Goal: Task Accomplishment & Management: Manage account settings

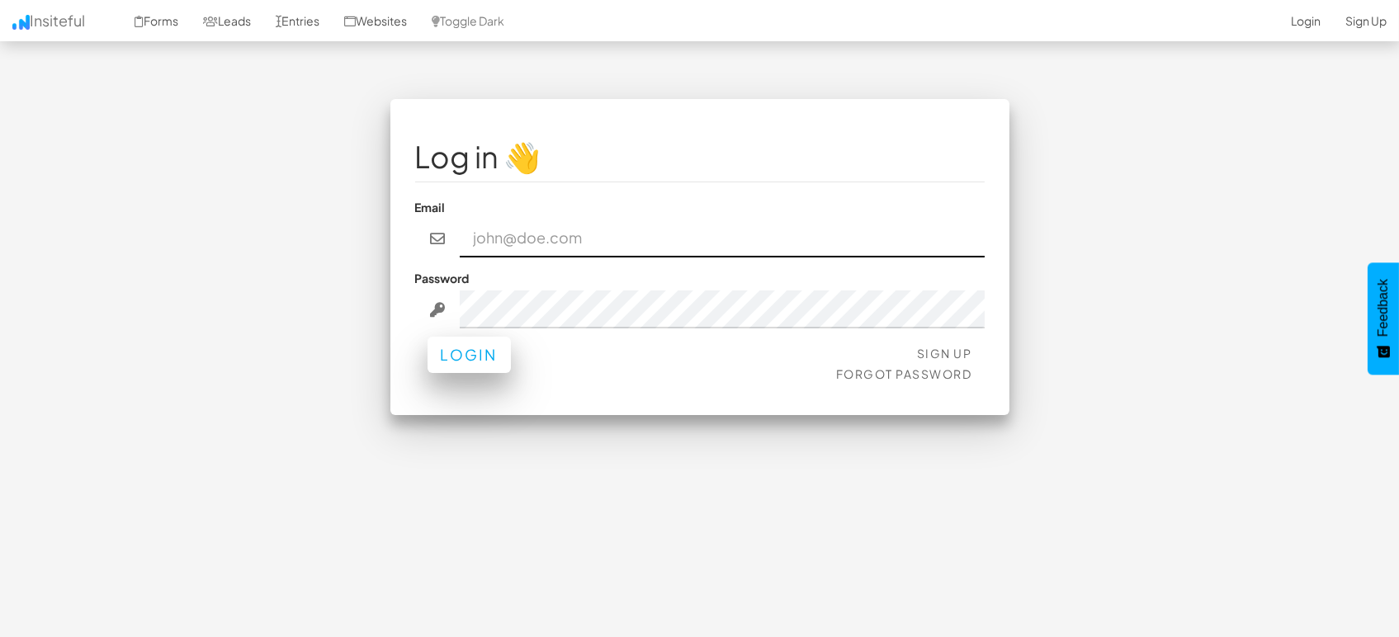
type input "marketing@mapsted.com"
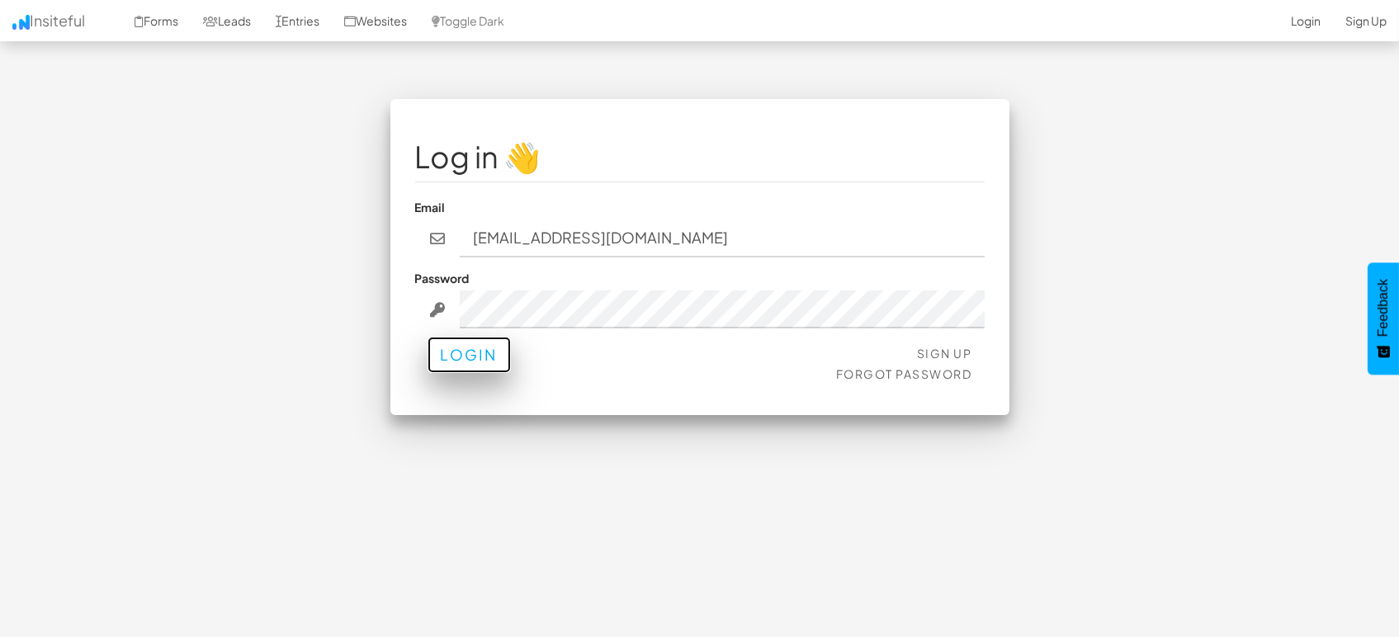
click at [496, 359] on button "Login" at bounding box center [468, 355] width 83 height 36
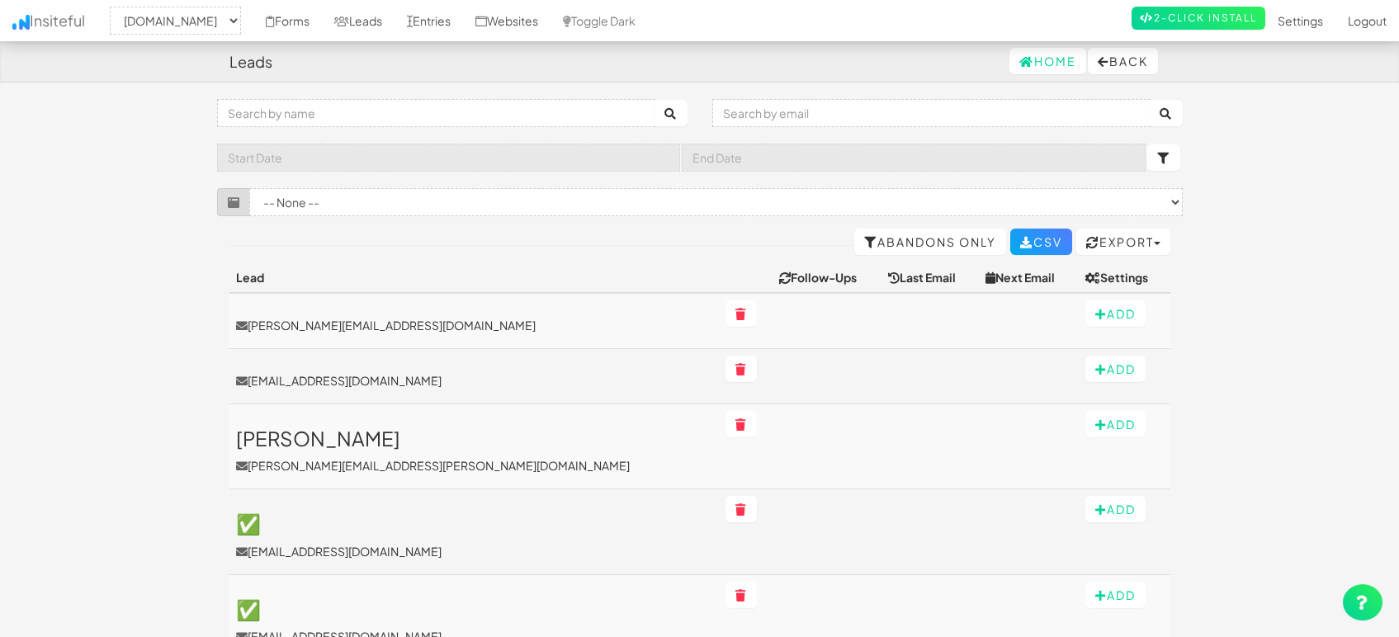
select select "1505"
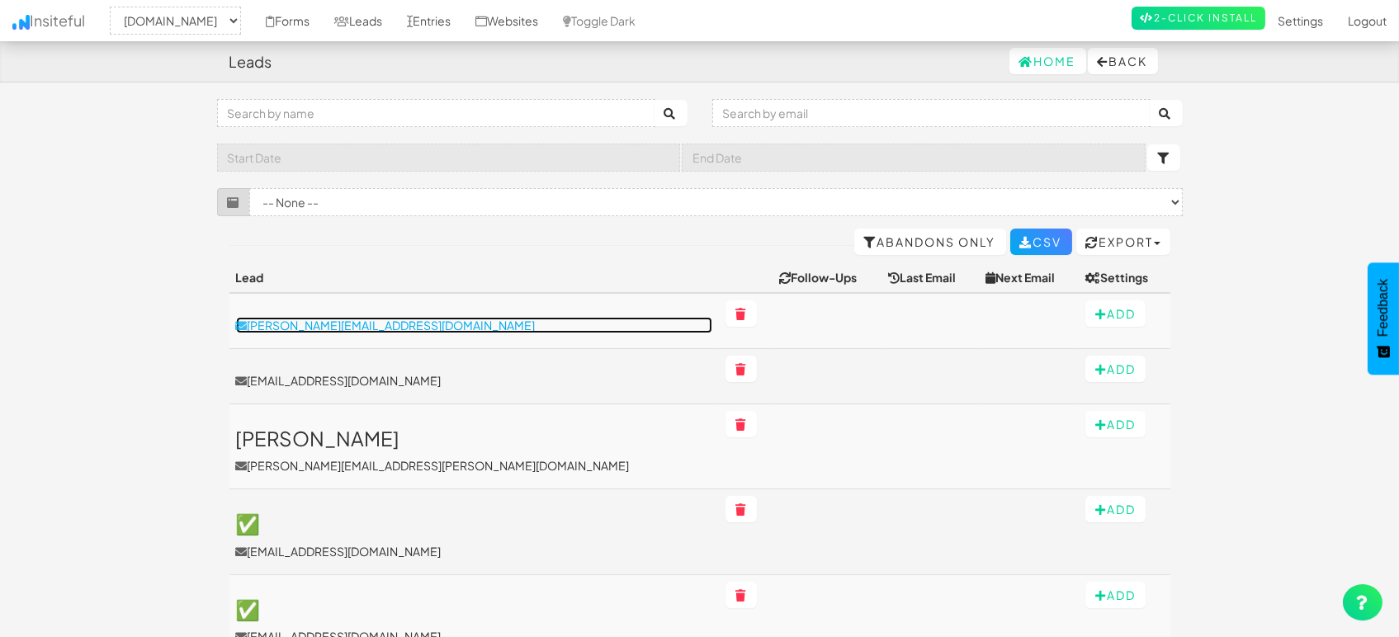
click at [338, 325] on p "Abe@gateinsight.com" at bounding box center [474, 325] width 476 height 17
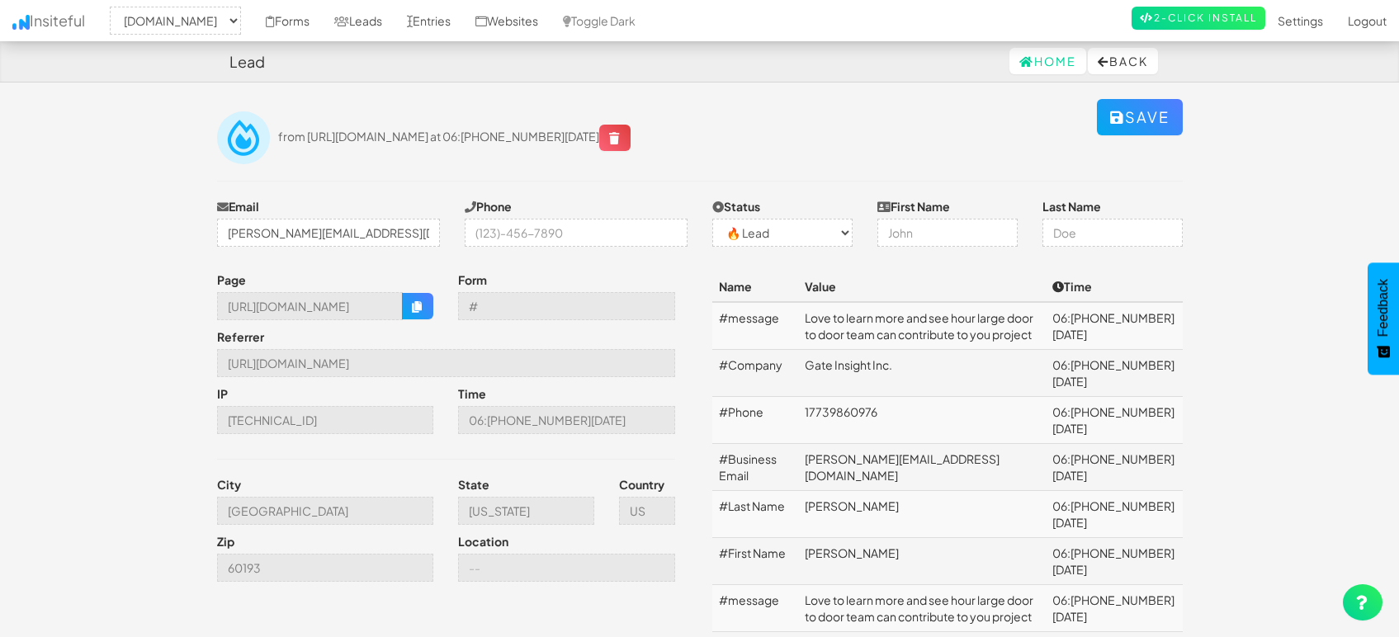
select select "1505"
select select "0"
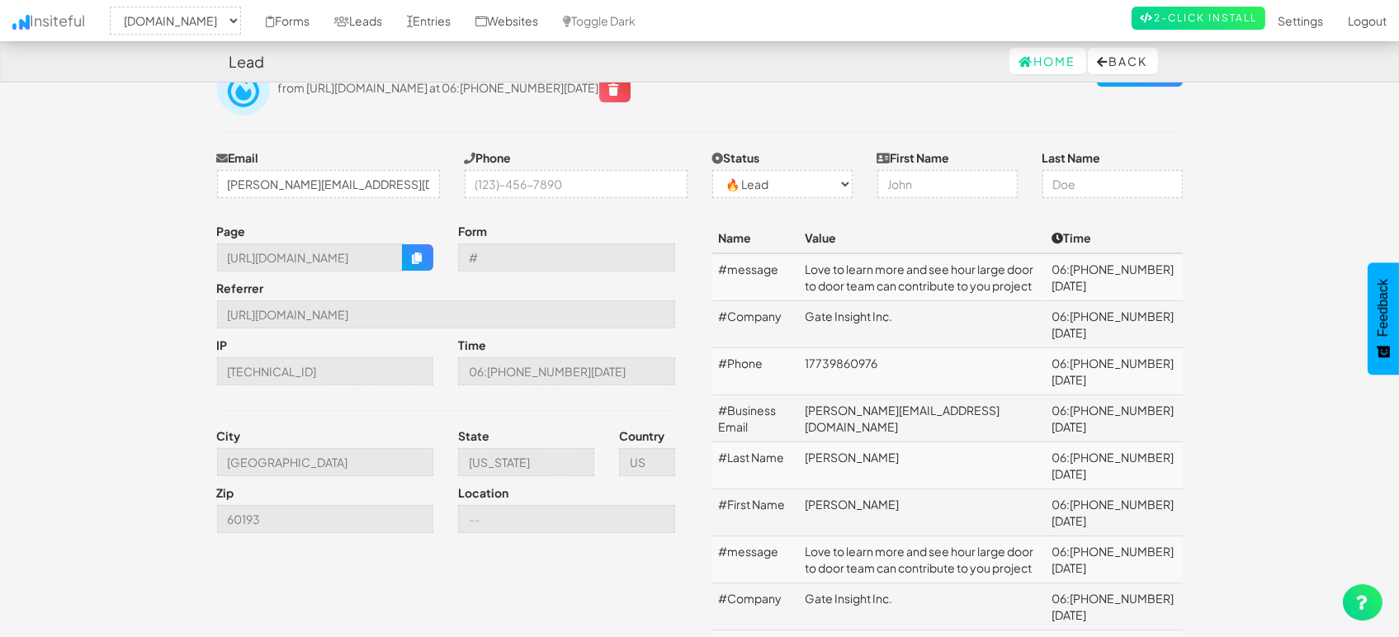
scroll to position [92, 0]
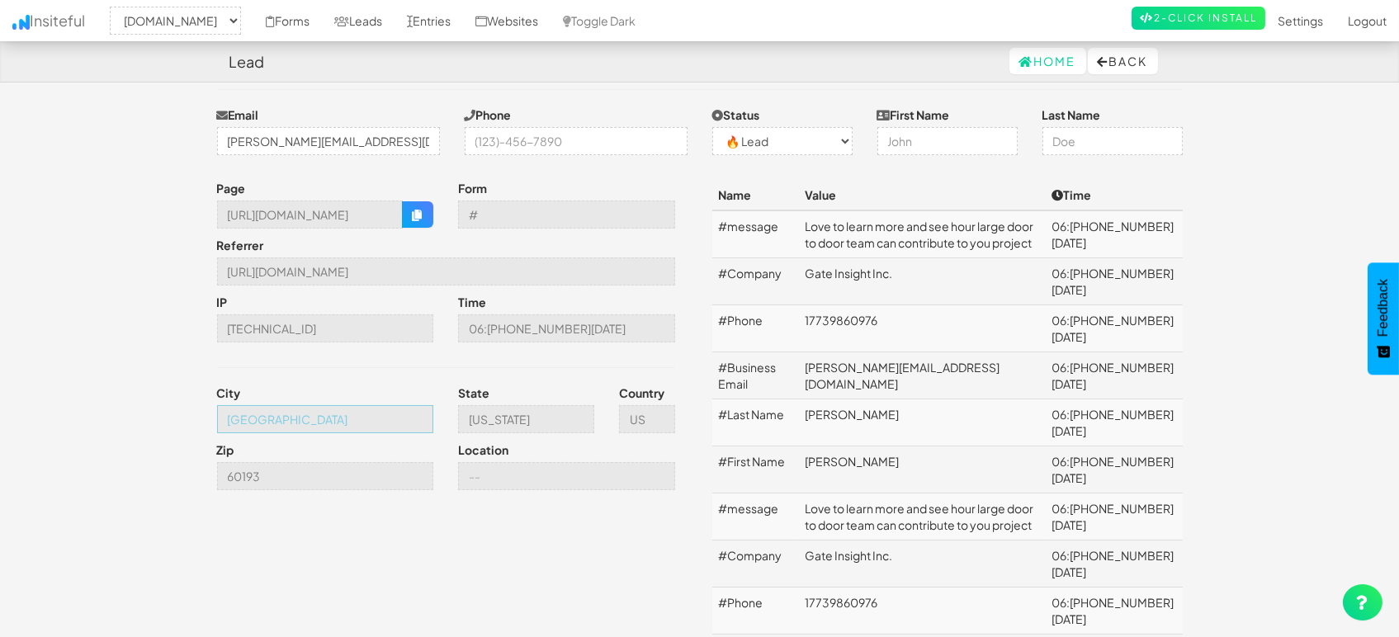
click at [312, 418] on input "[GEOGRAPHIC_DATA]" at bounding box center [325, 419] width 217 height 28
click at [59, 252] on body "Lead Home Back Toggle navigation Insiteful -- None -- [DOMAIN_NAME] Forms Leads…" at bounding box center [699, 417] width 1399 height 1018
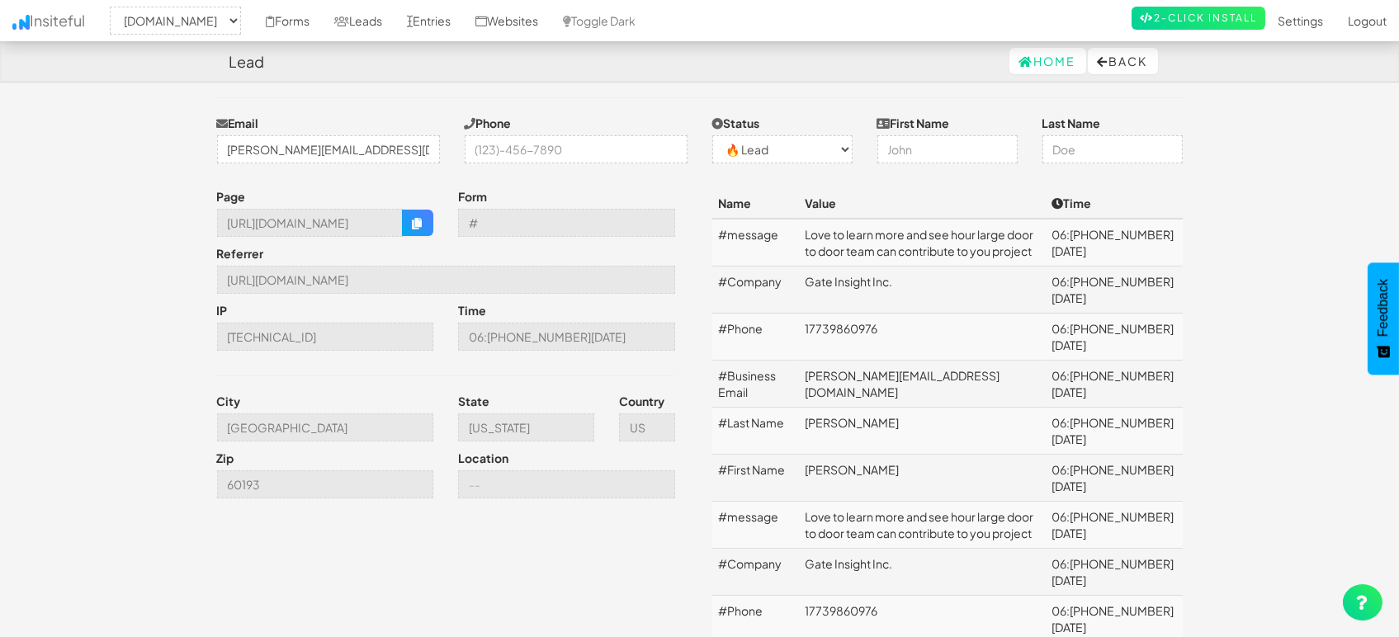
scroll to position [0, 0]
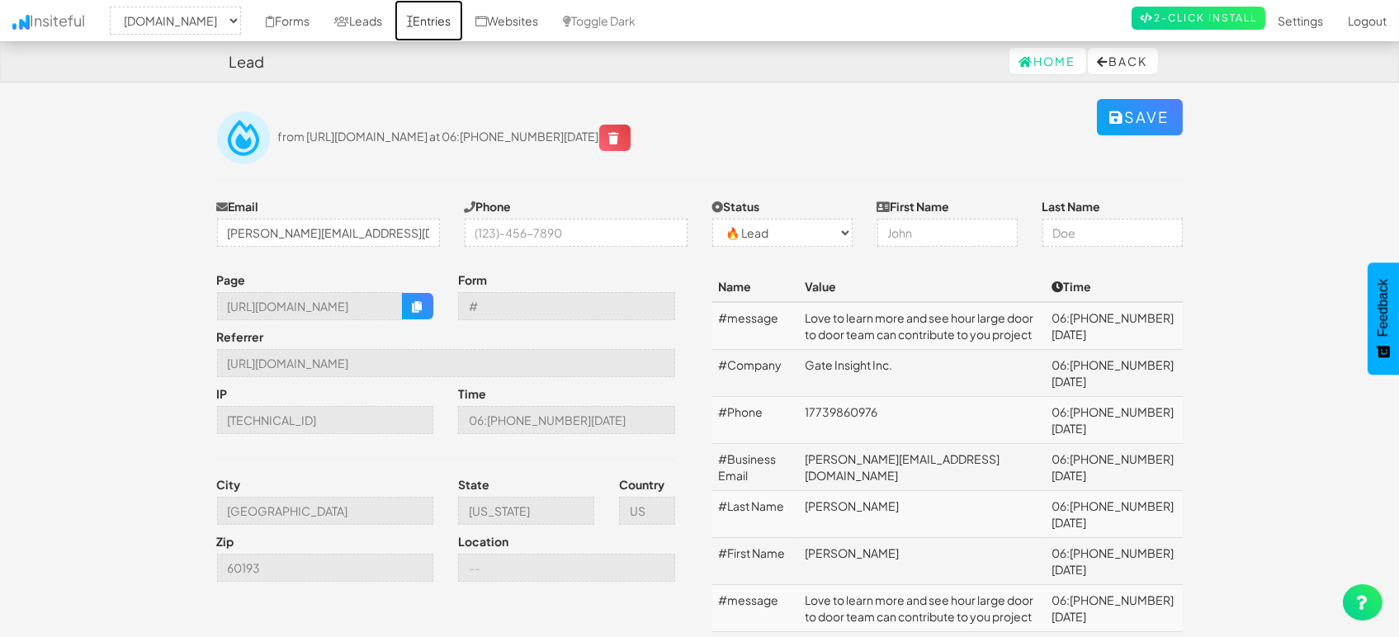
click at [431, 29] on link "Entries" at bounding box center [428, 20] width 68 height 41
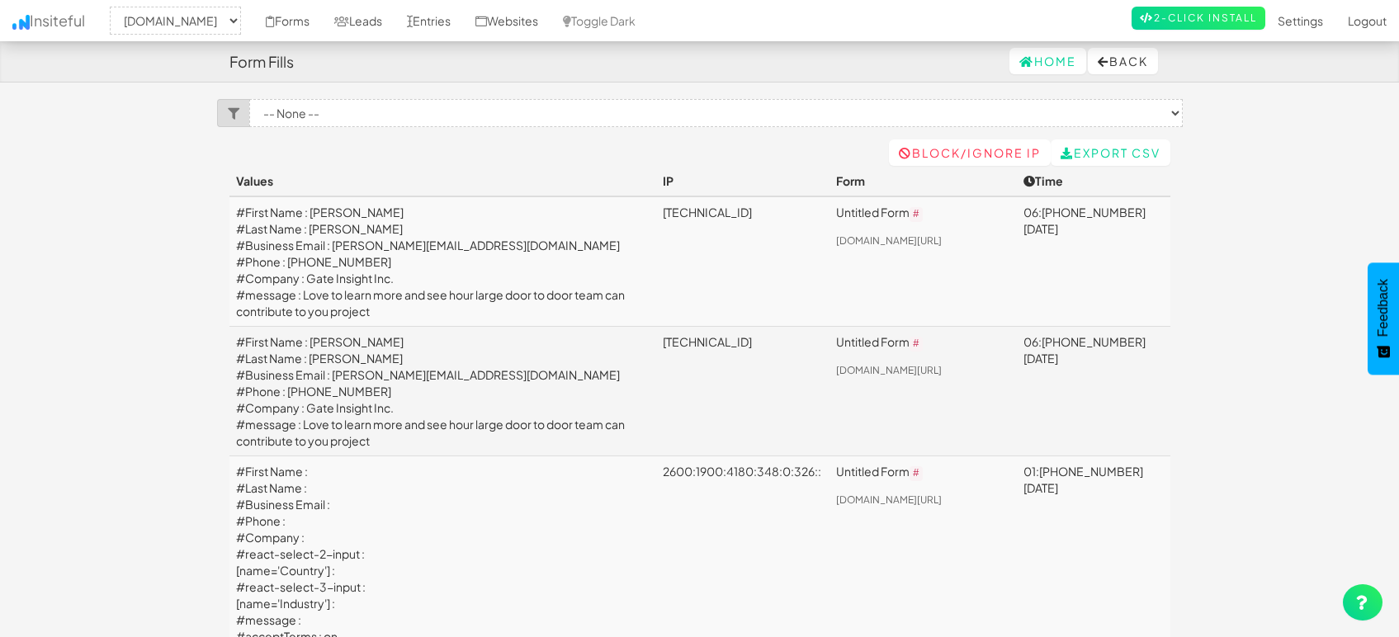
select select "1505"
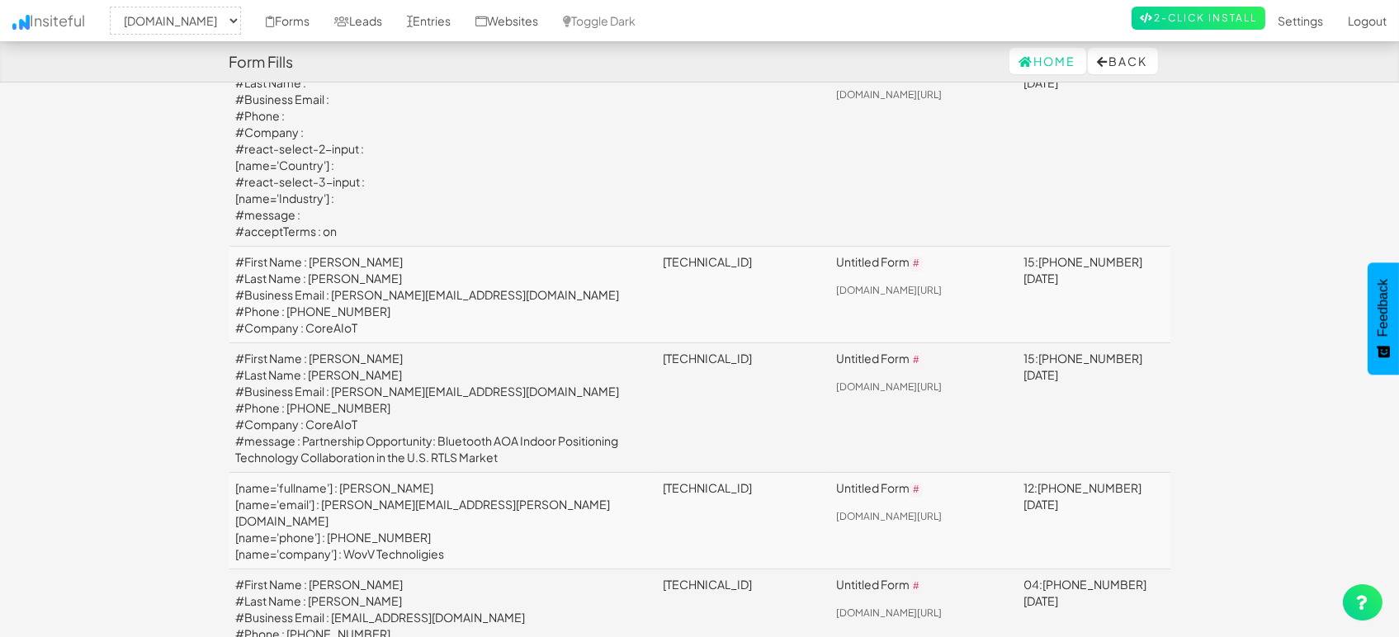
scroll to position [641, 0]
